Goal: Obtain resource: Obtain resource

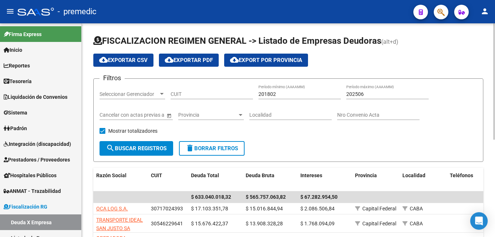
click at [203, 88] on div "CUIT" at bounding box center [212, 92] width 82 height 15
paste input "27-33261809-7"
click at [163, 143] on button "search Buscar Registros" at bounding box center [136, 148] width 74 height 15
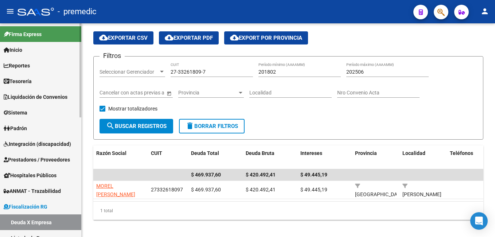
scroll to position [34, 0]
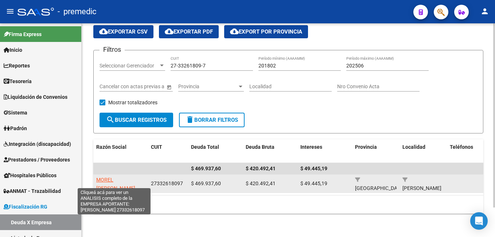
click at [122, 177] on span "MOREL [PERSON_NAME]" at bounding box center [115, 184] width 39 height 14
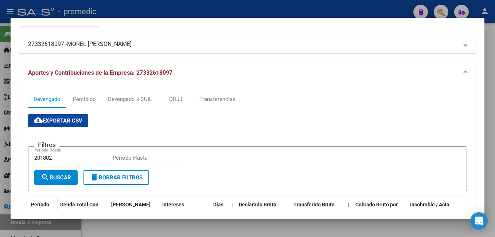
scroll to position [36, 0]
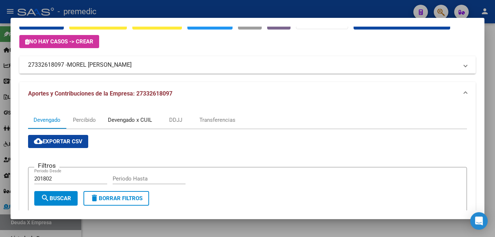
click at [124, 121] on div "Devengado x CUIL" at bounding box center [130, 120] width 44 height 8
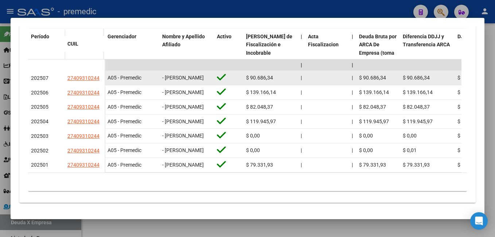
scroll to position [255, 0]
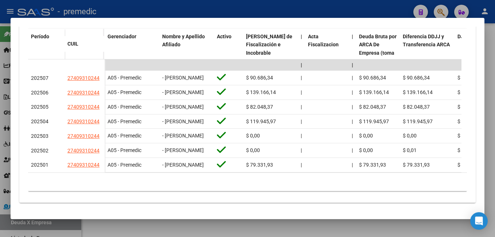
click at [123, 226] on div at bounding box center [247, 118] width 495 height 237
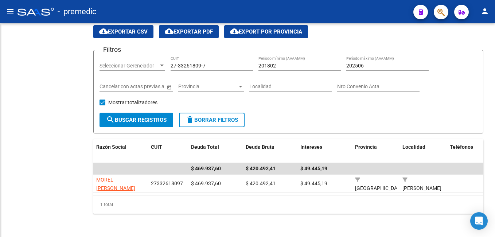
scroll to position [34, 0]
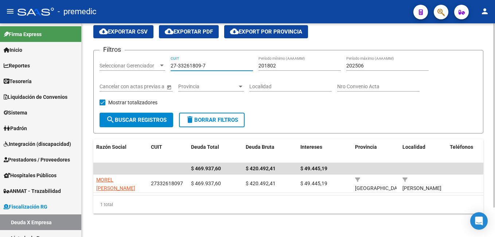
drag, startPoint x: 208, startPoint y: 60, endPoint x: 128, endPoint y: 49, distance: 80.9
click at [60, 61] on mat-sidenav-container "Firma Express Inicio Calendario SSS Instructivos Contacto OS Reportes Tablero d…" at bounding box center [247, 130] width 495 height 214
paste input "30-71495240-0"
type input "30-71495240-0"
click at [302, 63] on input "201802" at bounding box center [299, 66] width 82 height 6
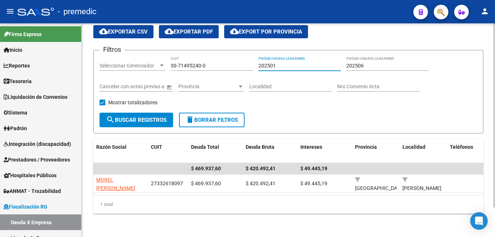
type input "202501"
click at [373, 63] on input "202506" at bounding box center [387, 66] width 82 height 6
type input "202508"
click at [145, 117] on span "search Buscar Registros" at bounding box center [136, 120] width 60 height 7
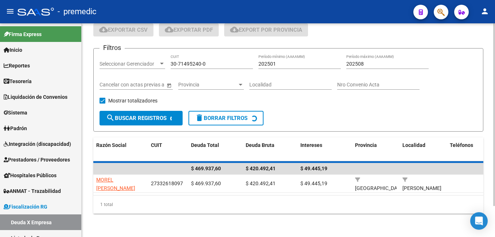
scroll to position [27, 0]
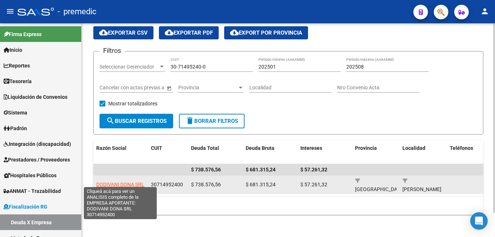
click at [135, 181] on span "DODIVANI DONA SRL" at bounding box center [120, 184] width 48 height 6
type textarea "30714952400"
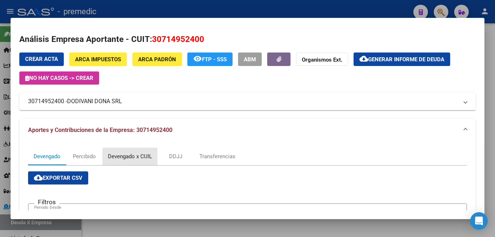
click at [136, 160] on div "Devengado x CUIL" at bounding box center [130, 156] width 44 height 8
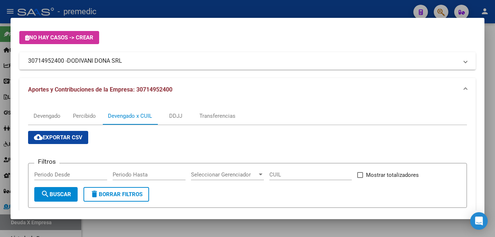
scroll to position [0, 0]
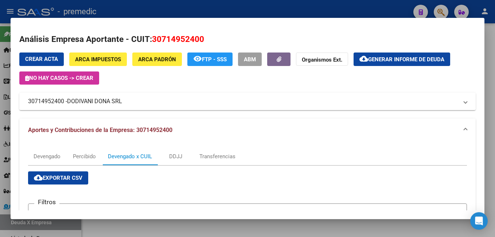
click at [412, 62] on span "Generar informe de deuda" at bounding box center [406, 59] width 76 height 7
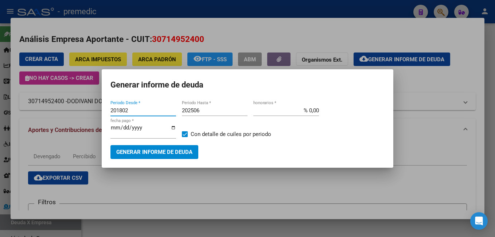
click at [139, 109] on input "201802" at bounding box center [143, 110] width 66 height 7
type input "202501"
click at [214, 114] on input "202506" at bounding box center [215, 110] width 66 height 7
type input "202508"
click at [181, 155] on span "Generar informe de deuda" at bounding box center [154, 152] width 76 height 7
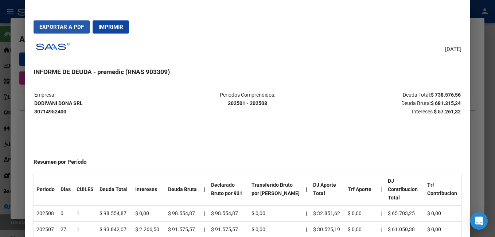
click at [57, 27] on span "Exportar a PDF" at bounding box center [61, 27] width 44 height 7
drag, startPoint x: 90, startPoint y: 100, endPoint x: 34, endPoint y: 105, distance: 57.1
click at [34, 105] on table "Empresa: DODIVANI DONA SRL 30714952400 Periodos Comprendidos: 202501 - 202508 D…" at bounding box center [248, 103] width 428 height 26
copy strong "DODIVANI DONA SRL"
click at [477, 70] on div at bounding box center [247, 118] width 495 height 237
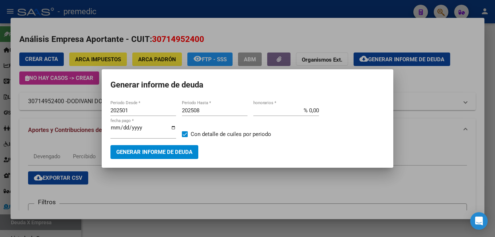
click at [472, 128] on div at bounding box center [247, 118] width 495 height 237
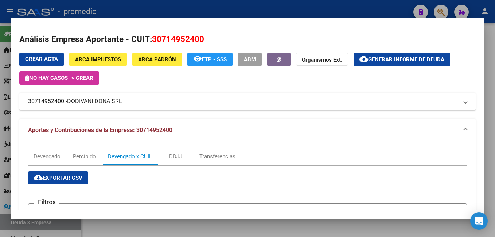
click at [494, 148] on div at bounding box center [247, 118] width 495 height 237
